Goal: Information Seeking & Learning: Learn about a topic

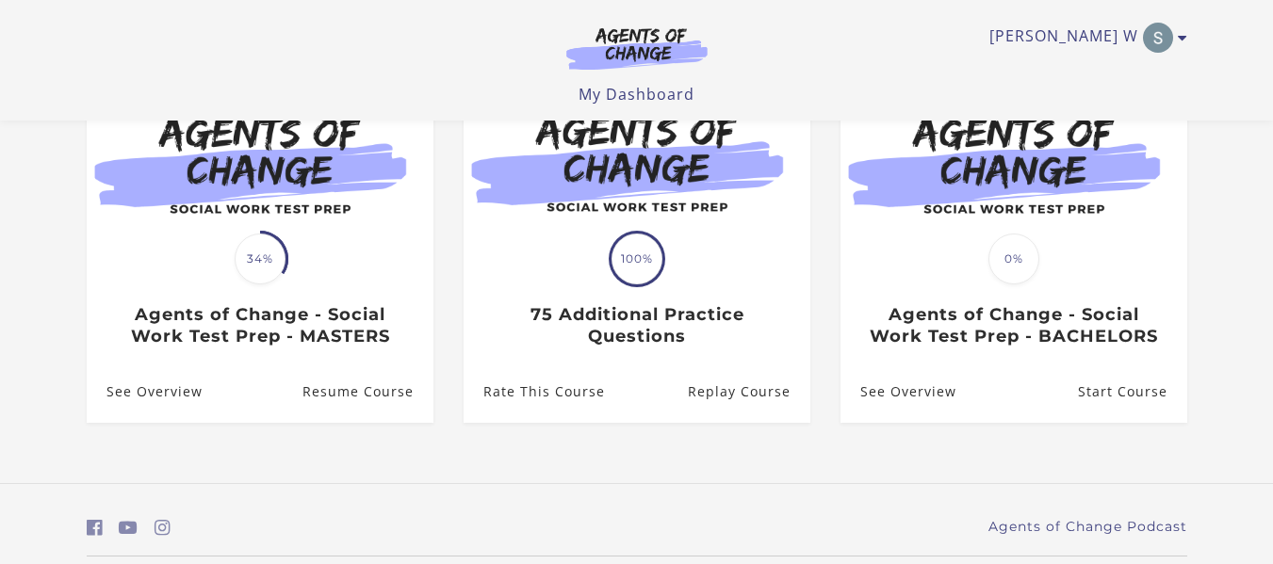
scroll to position [231, 0]
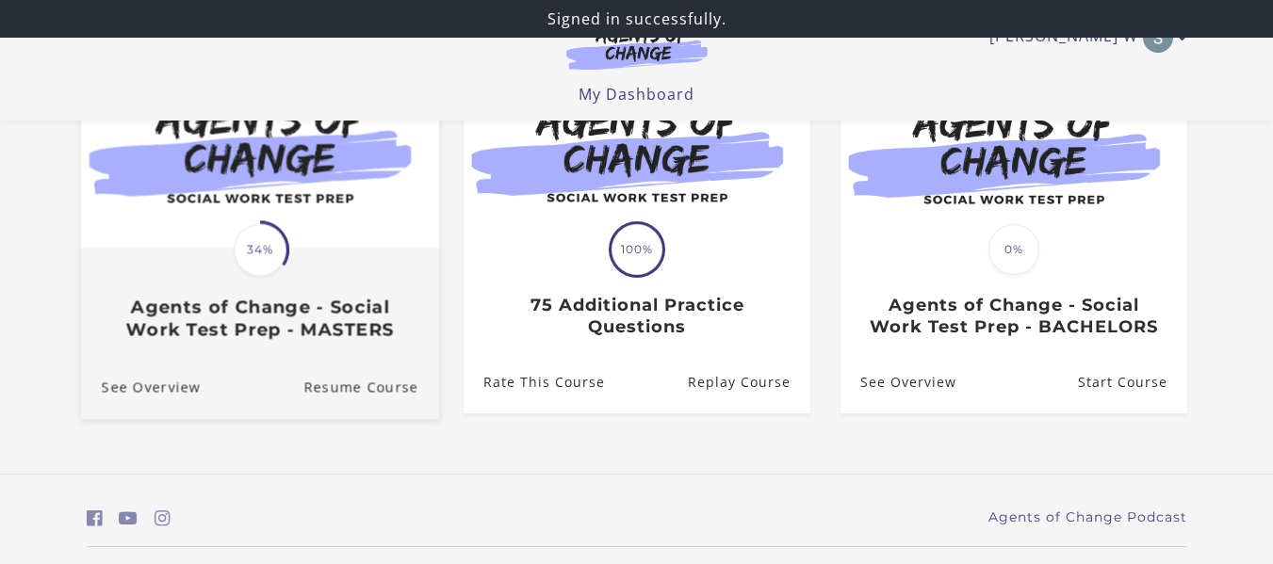
click at [273, 317] on h3 "Agents of Change - Social Work Test Prep - MASTERS" at bounding box center [259, 318] width 317 height 43
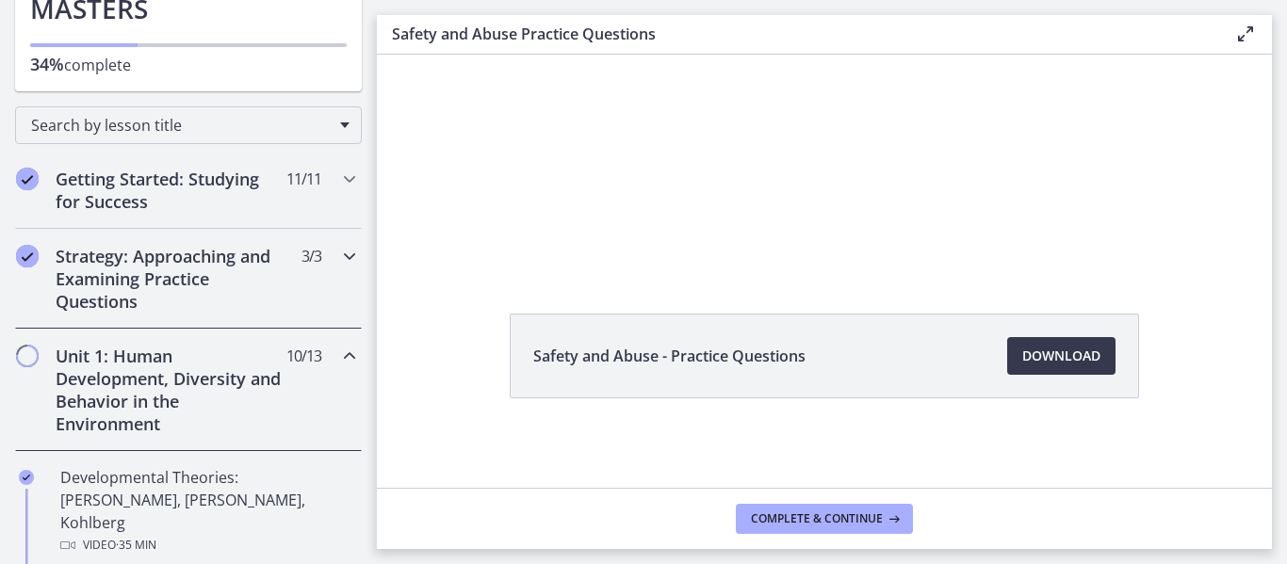
scroll to position [208, 0]
click at [301, 409] on div "Unit 1: Human Development, Diversity and Behavior in the Environment 10 / 13 Co…" at bounding box center [188, 389] width 347 height 123
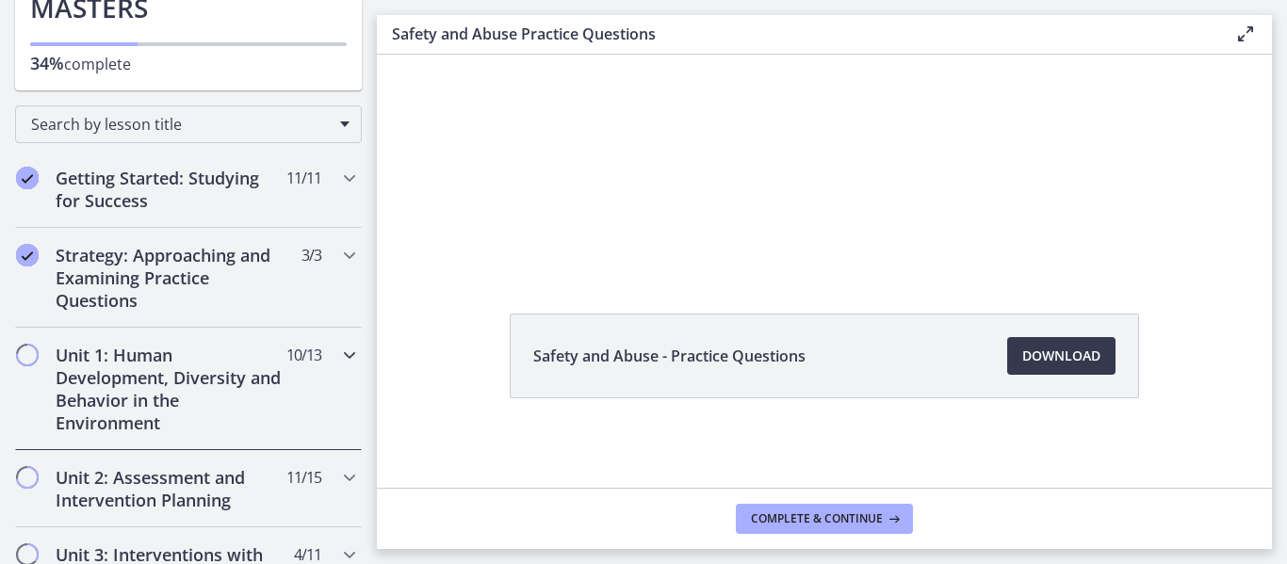
click at [293, 395] on div "Unit 1: Human Development, Diversity and Behavior in the Environment 10 / 13 Co…" at bounding box center [188, 389] width 347 height 123
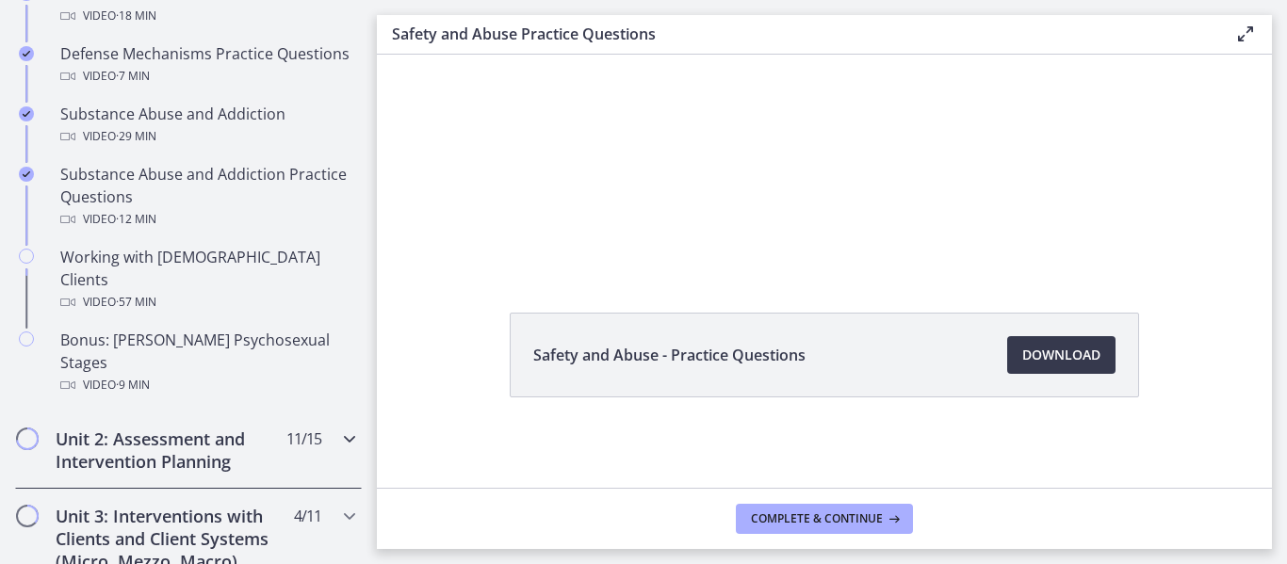
scroll to position [1204, 0]
click at [256, 428] on h2 "Unit 2: Assessment and Intervention Planning" at bounding box center [171, 450] width 230 height 45
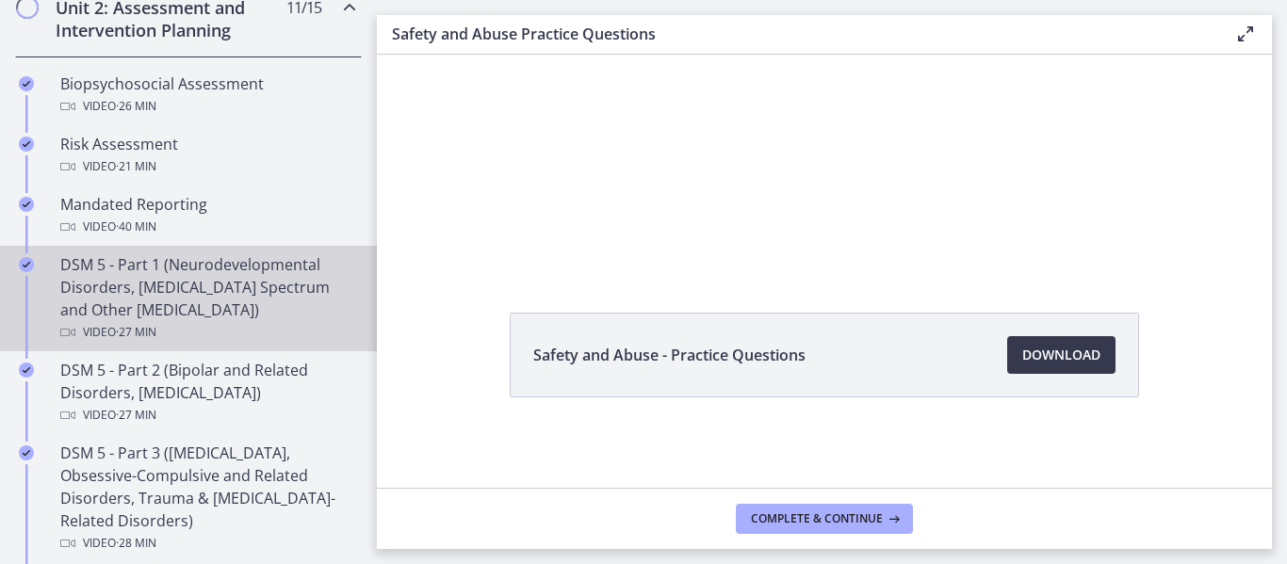
scroll to position [678, 0]
click at [186, 288] on div "DSM 5 - Part 1 (Neurodevelopmental Disorders, Schizophrenia Spectrum and Other …" at bounding box center [207, 299] width 294 height 90
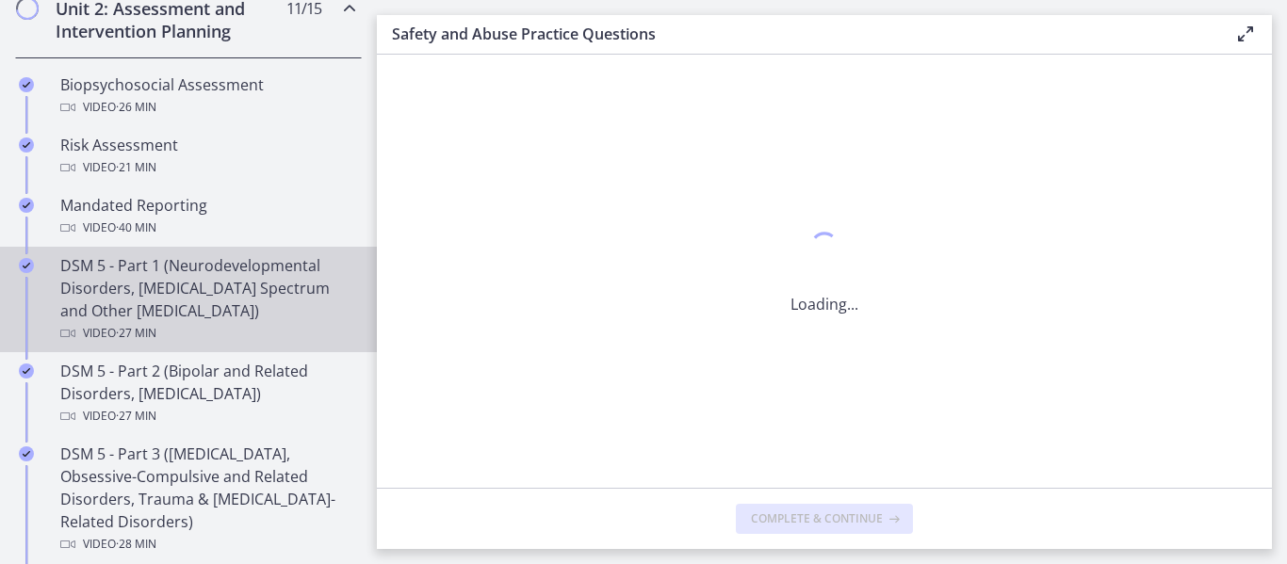
scroll to position [0, 0]
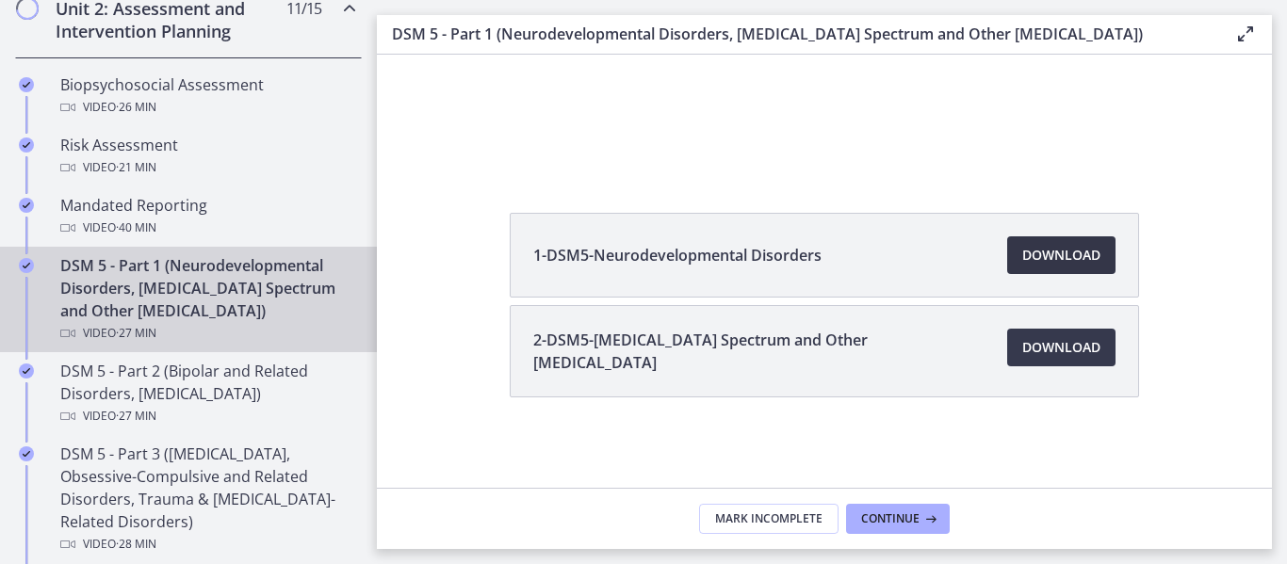
click at [1055, 261] on span "Download Opens in a new window" at bounding box center [1061, 255] width 78 height 23
click at [1057, 350] on span "Download Opens in a new window" at bounding box center [1061, 347] width 78 height 23
